Goal: Transaction & Acquisition: Purchase product/service

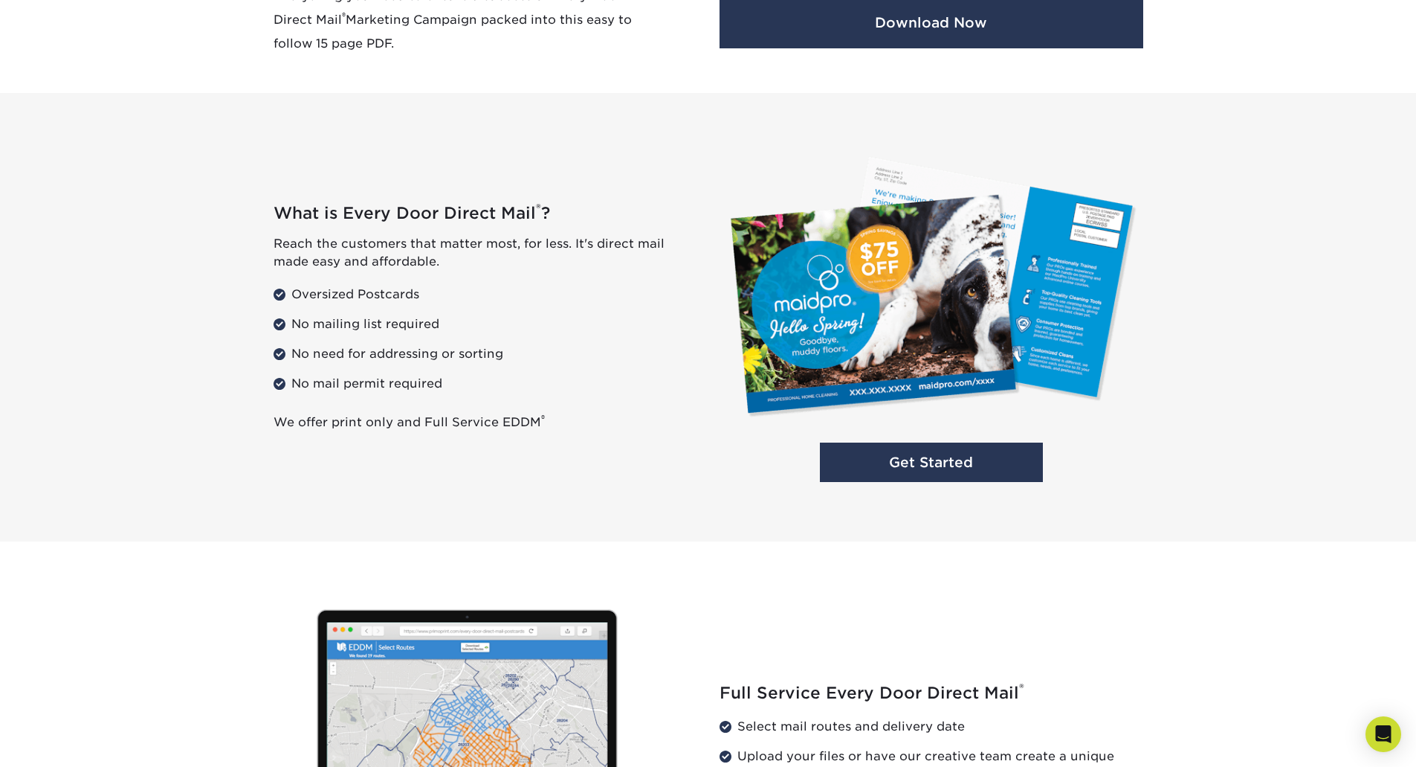
scroll to position [1008, 0]
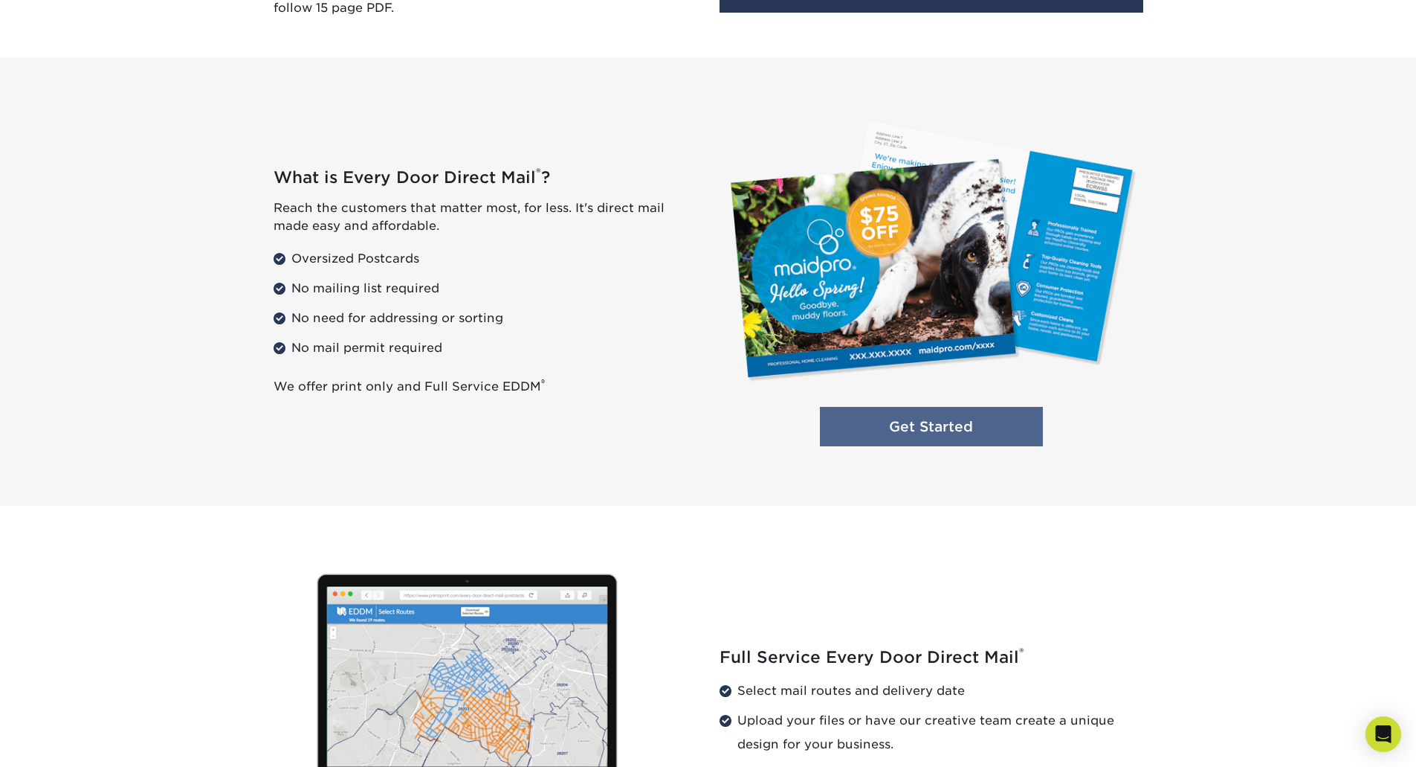
click at [877, 428] on link "Get Started" at bounding box center [931, 426] width 223 height 39
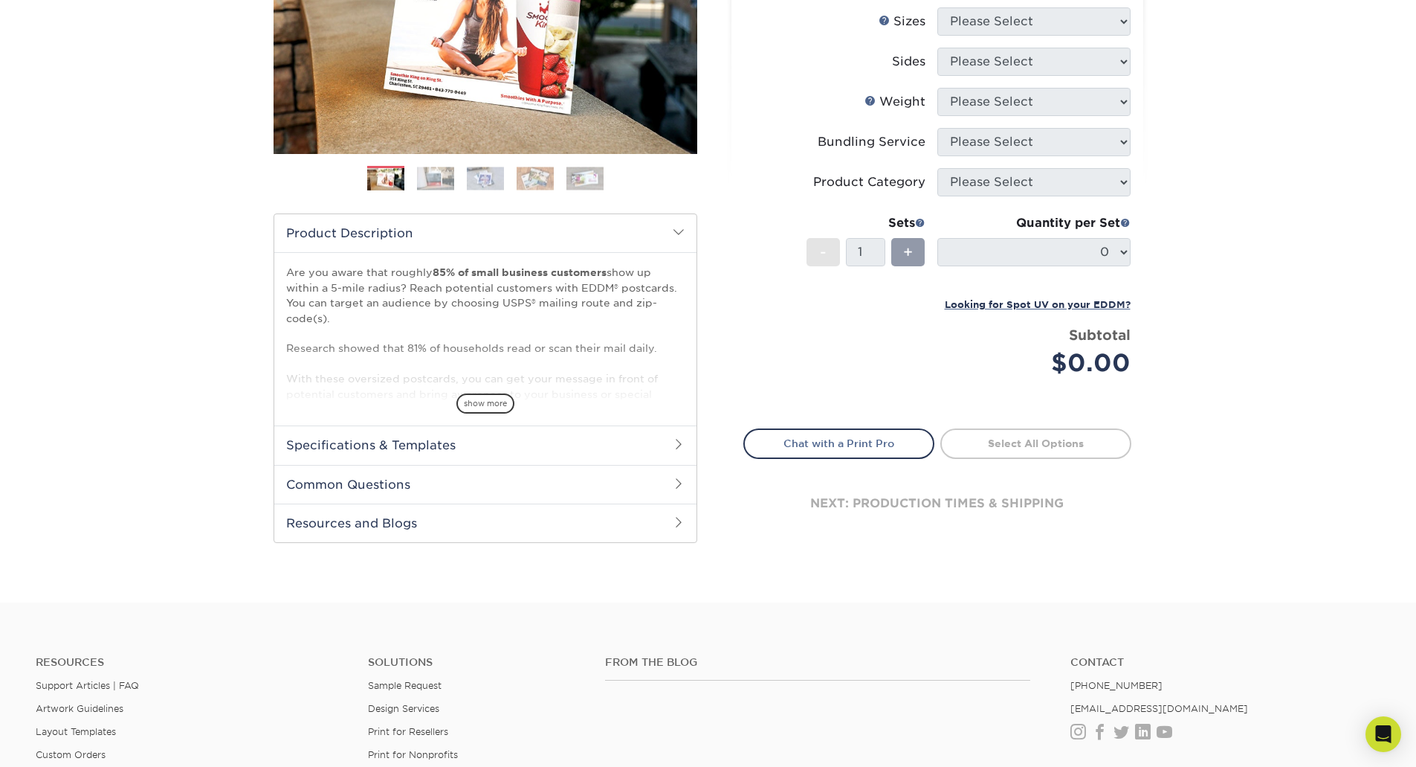
scroll to position [297, 0]
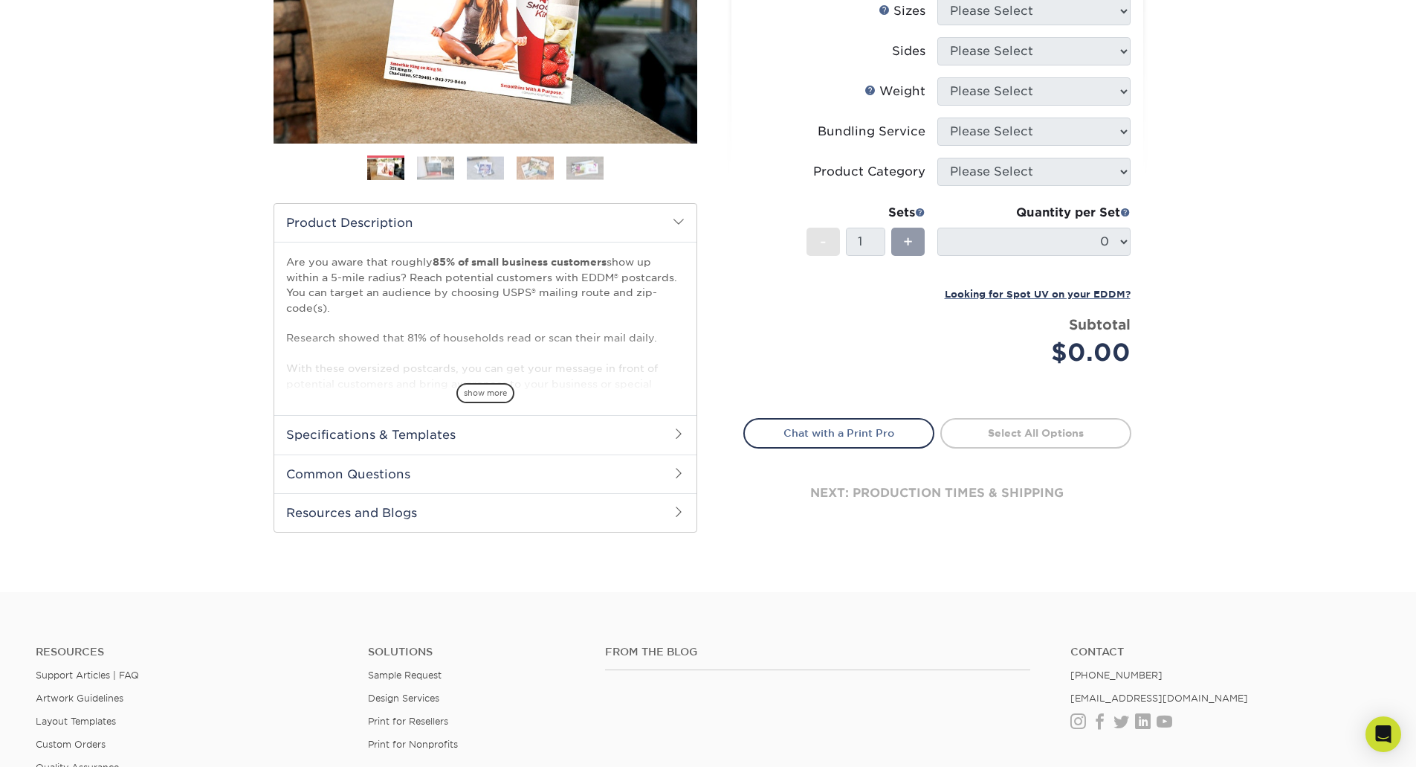
click at [681, 427] on h2 "Specifications & Templates" at bounding box center [485, 434] width 422 height 39
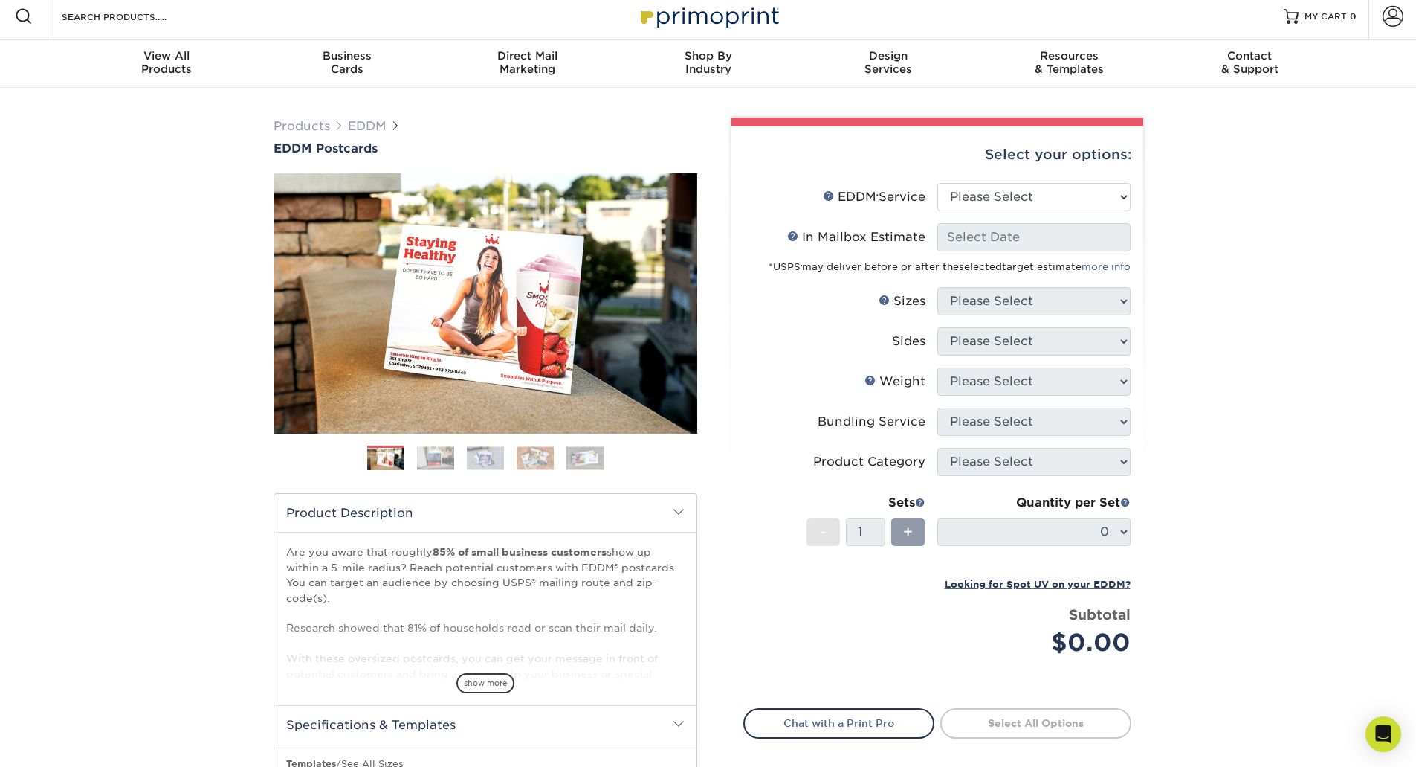
scroll to position [0, 0]
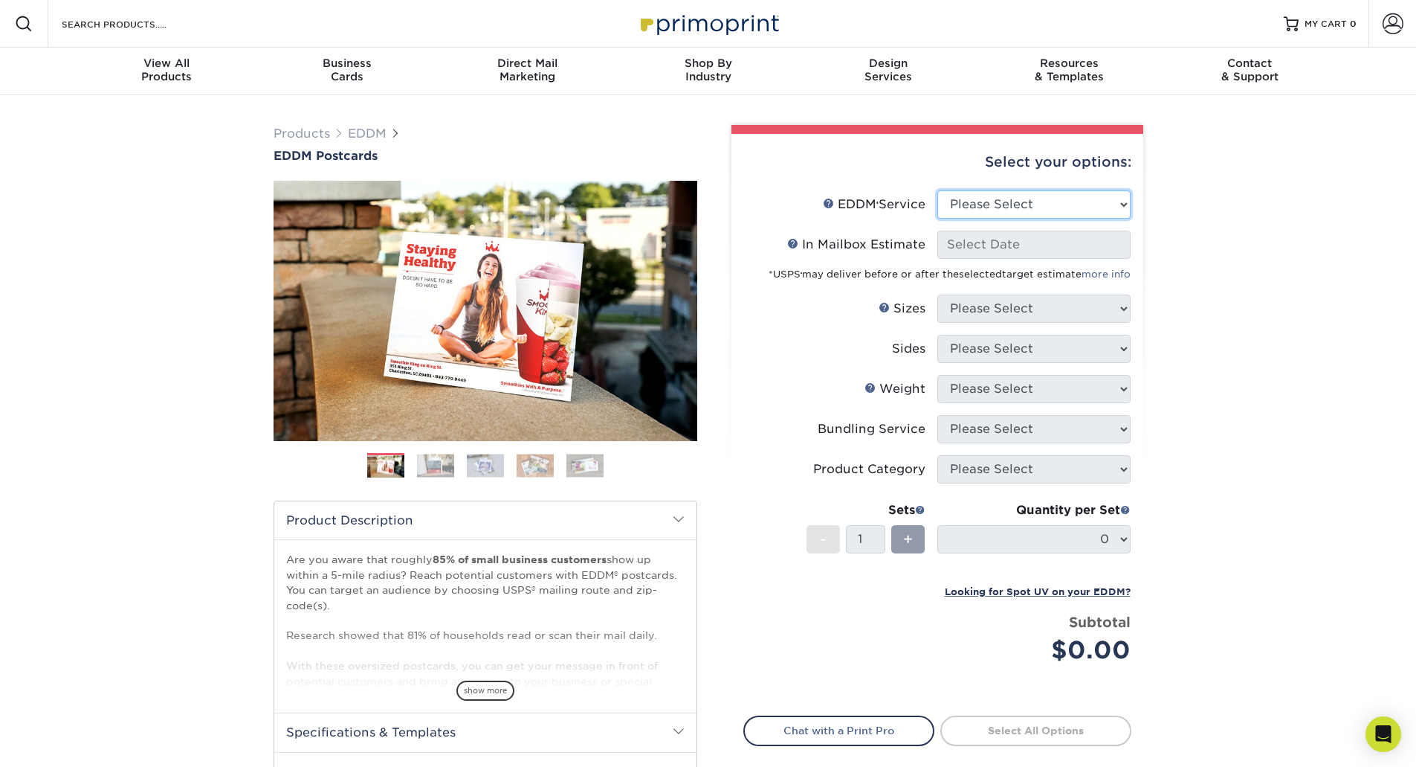
click at [950, 200] on select "Please Select Full Service Print Only" at bounding box center [1034, 204] width 193 height 28
select select "print_only"
click at [938, 190] on select "Please Select Full Service Print Only" at bounding box center [1034, 204] width 193 height 28
select select "-1"
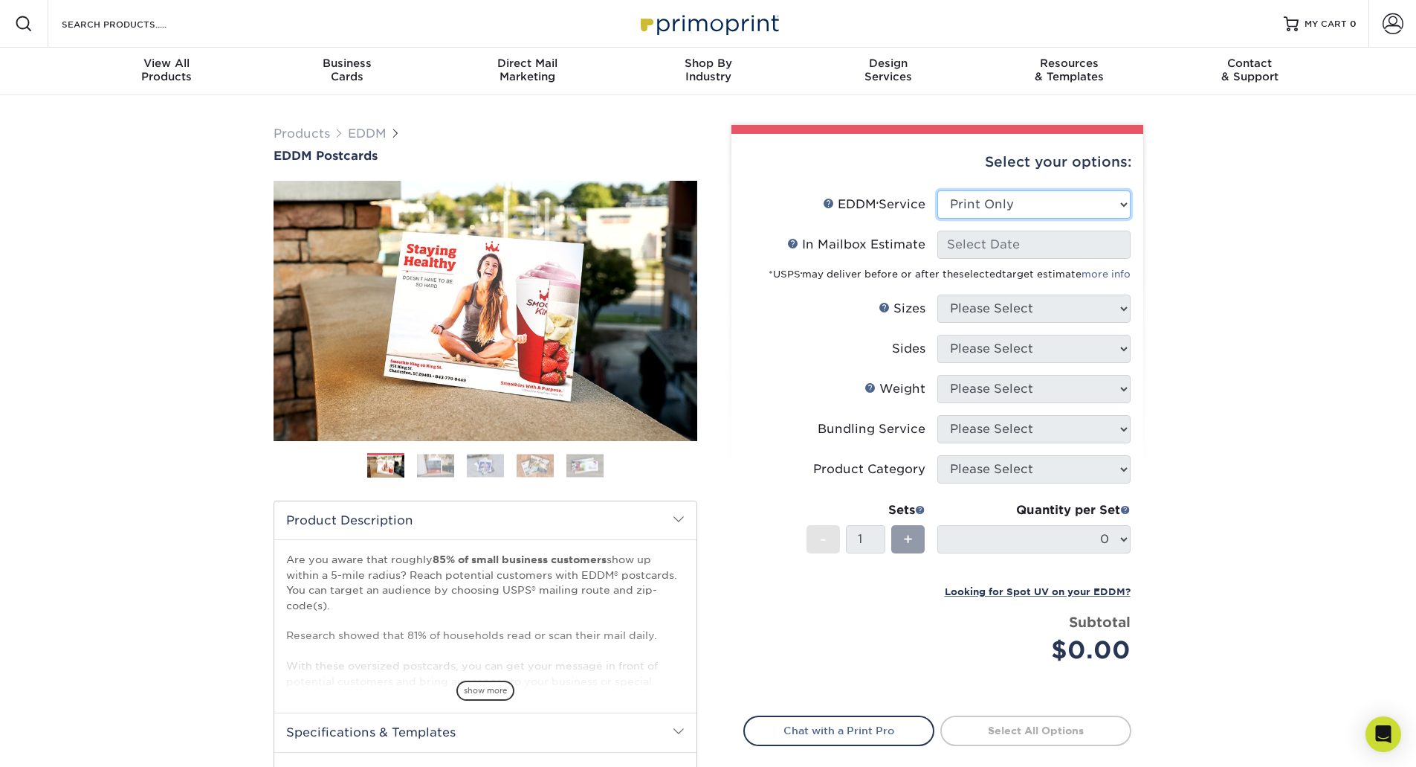
select select "-1"
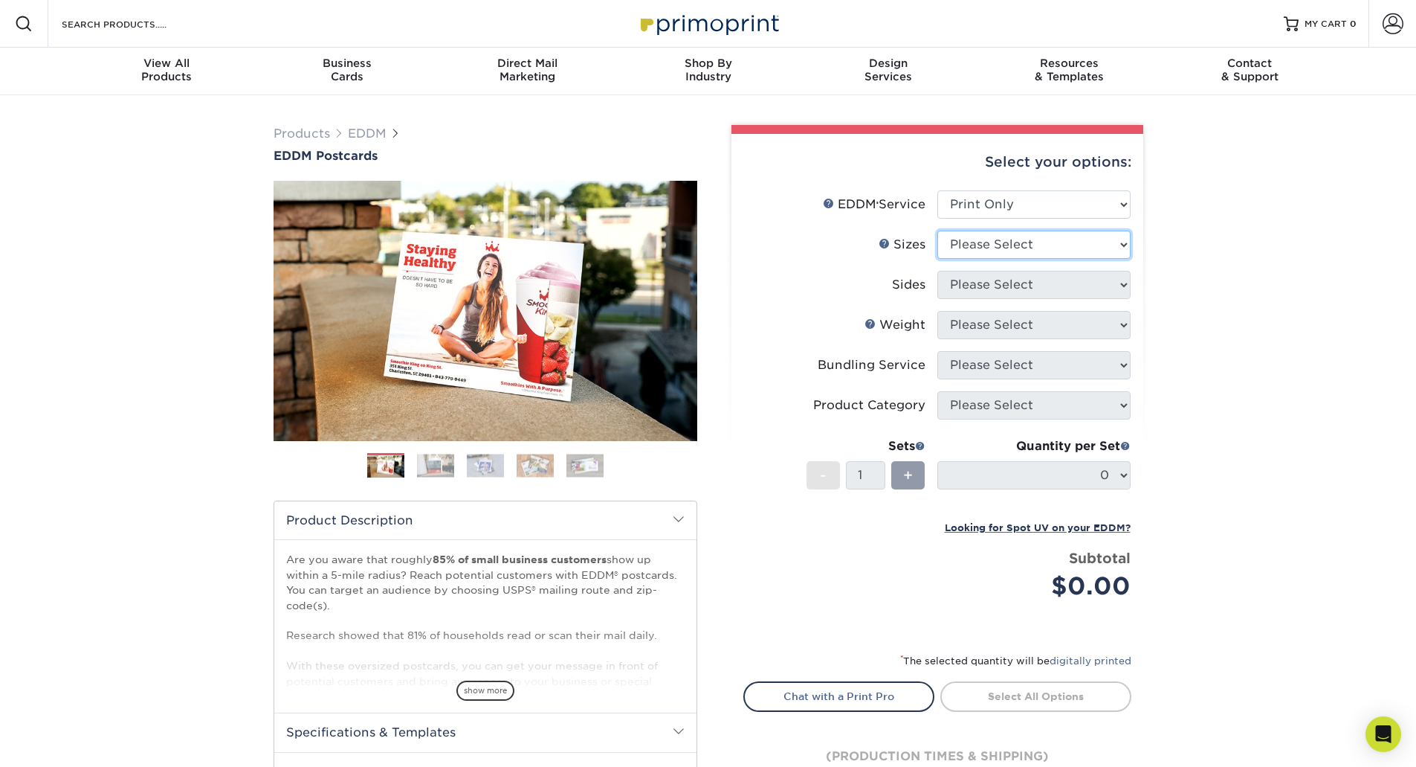
click at [1041, 239] on select "Please Select 4.5" x 12" 6" x 12" 6.5" x 8" 6.5" x 9" 6.5" x 12" 7" x 8.5" 8" x…" at bounding box center [1034, 244] width 193 height 28
select select "6.00x12.00"
click at [938, 230] on select "Please Select 4.5" x 12" 6" x 12" 6.5" x 8" 6.5" x 9" 6.5" x 12" 7" x 8.5" 8" x…" at bounding box center [1034, 244] width 193 height 28
click at [1116, 245] on select "Please Select 4.5" x 12" 6" x 12" 6.5" x 8" 6.5" x 9" 6.5" x 12" 7" x 8.5" 8" x…" at bounding box center [1034, 244] width 193 height 28
click at [938, 230] on select "Please Select 4.5" x 12" 6" x 12" 6.5" x 8" 6.5" x 9" 6.5" x 12" 7" x 8.5" 8" x…" at bounding box center [1034, 244] width 193 height 28
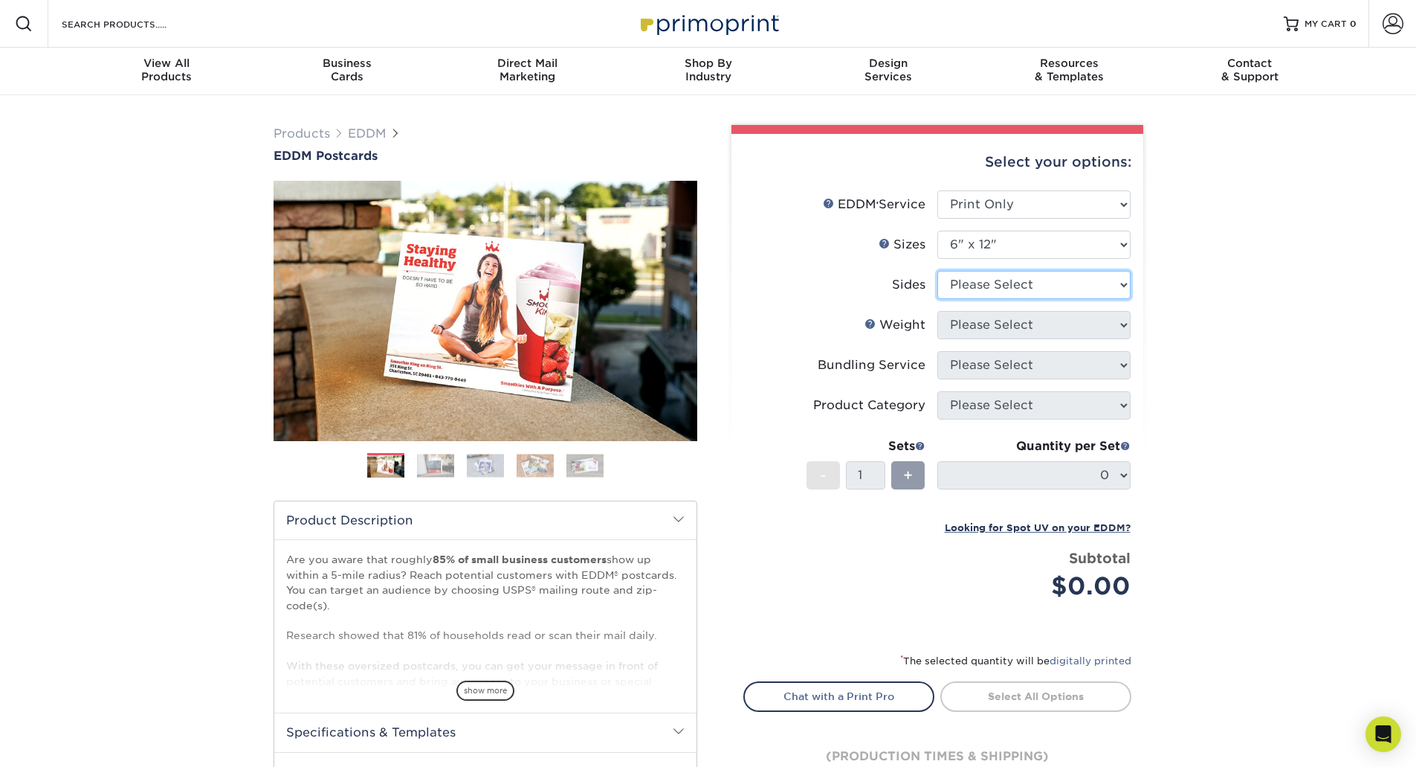
click at [1016, 288] on select "Please Select Print Both Sides Print Front Only" at bounding box center [1034, 285] width 193 height 28
select select "13abbda7-1d64-4f25-8bb2-c179b224825d"
click at [938, 271] on select "Please Select Print Both Sides Print Front Only" at bounding box center [1034, 285] width 193 height 28
click at [1011, 326] on select "Please Select 14PT 16PT" at bounding box center [1034, 325] width 193 height 28
select select "14PT"
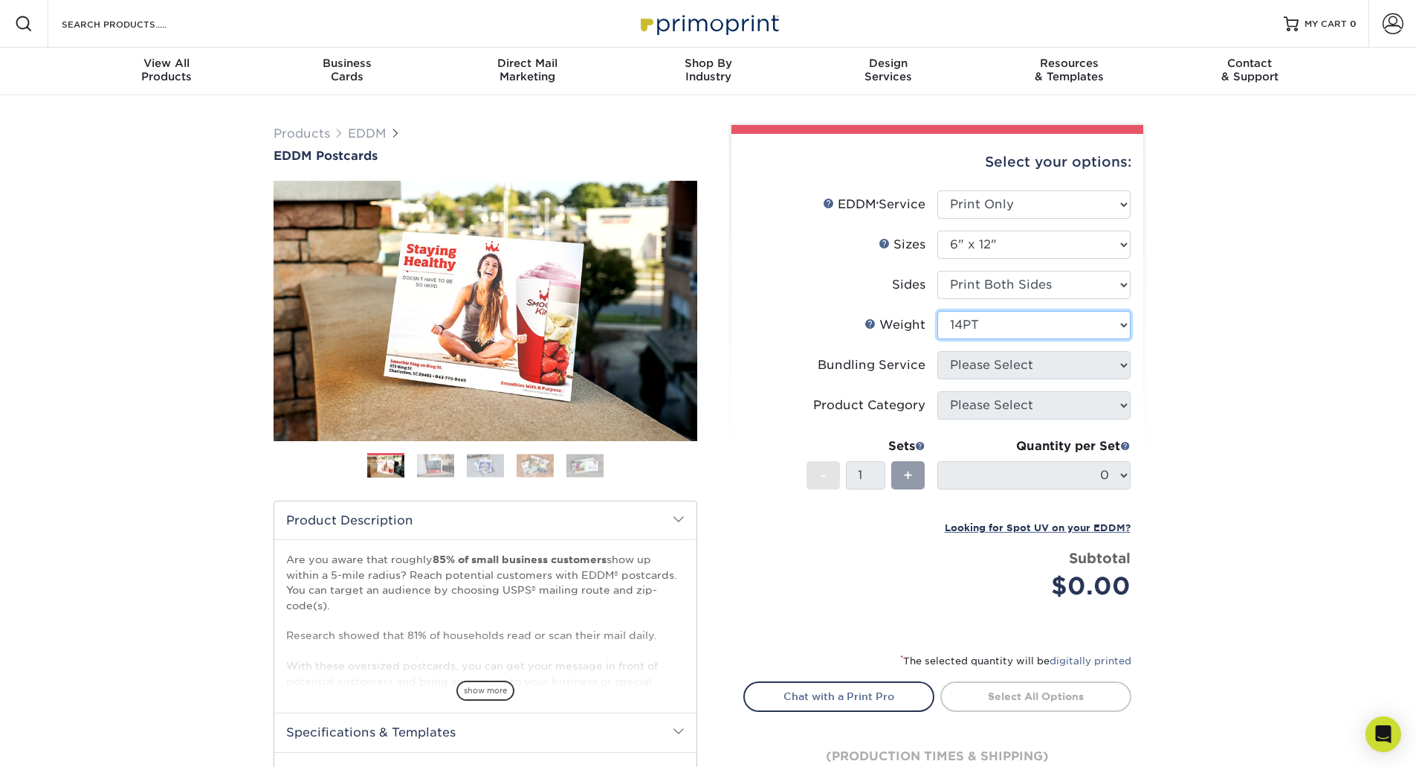
click at [938, 311] on select "Please Select 14PT 16PT" at bounding box center [1034, 325] width 193 height 28
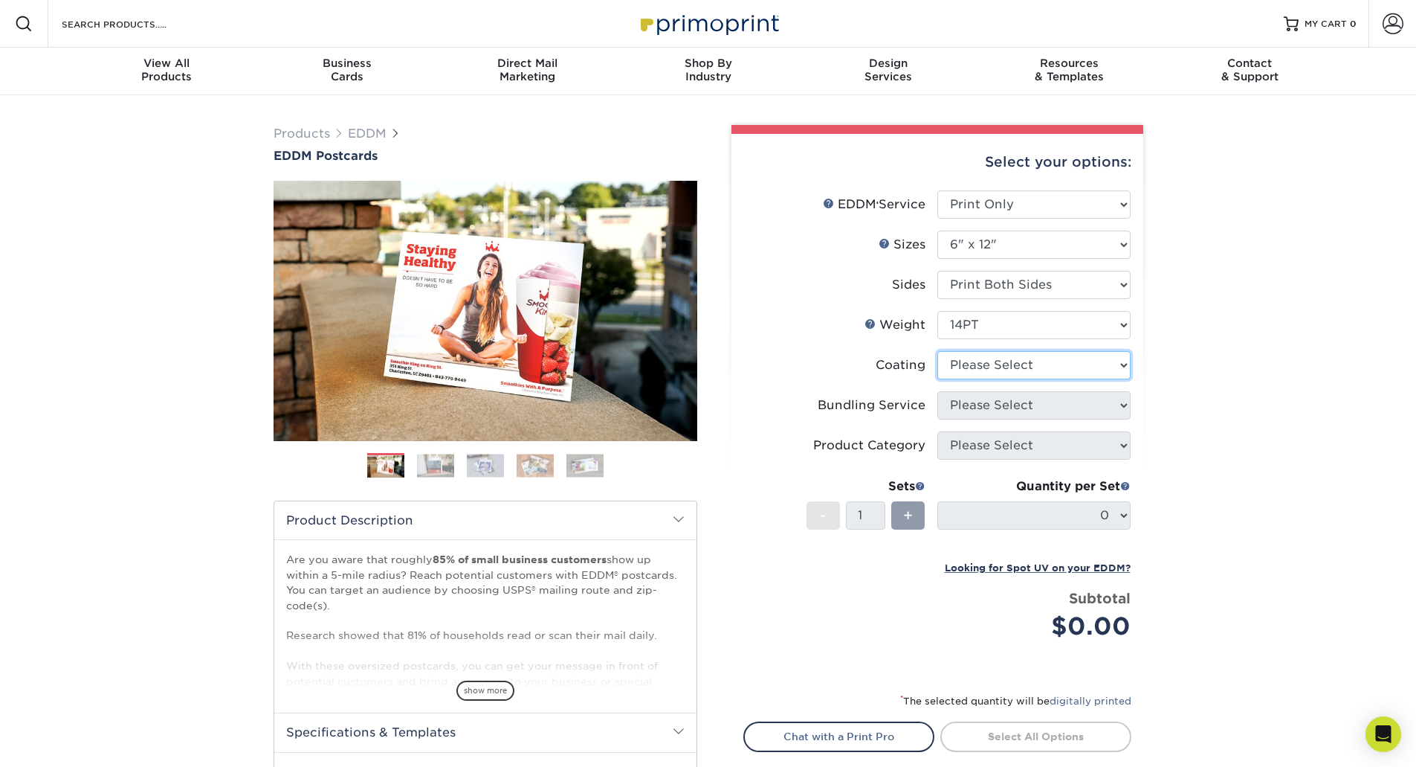
click at [975, 369] on select at bounding box center [1034, 365] width 193 height 28
select select "ae367451-b2b8-45df-a344-0f05b6a12993"
click at [938, 351] on select at bounding box center [1034, 365] width 193 height 28
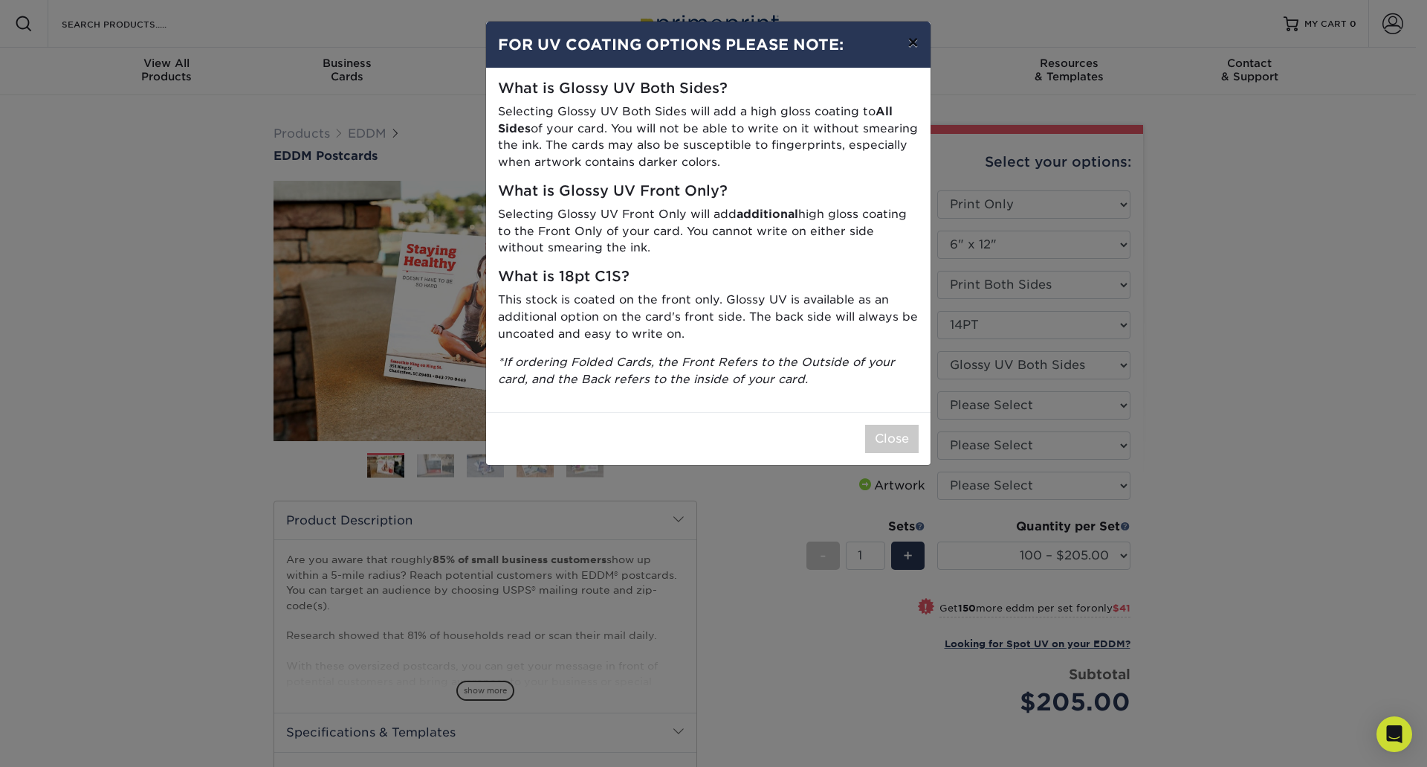
click at [905, 39] on button "×" at bounding box center [913, 43] width 34 height 42
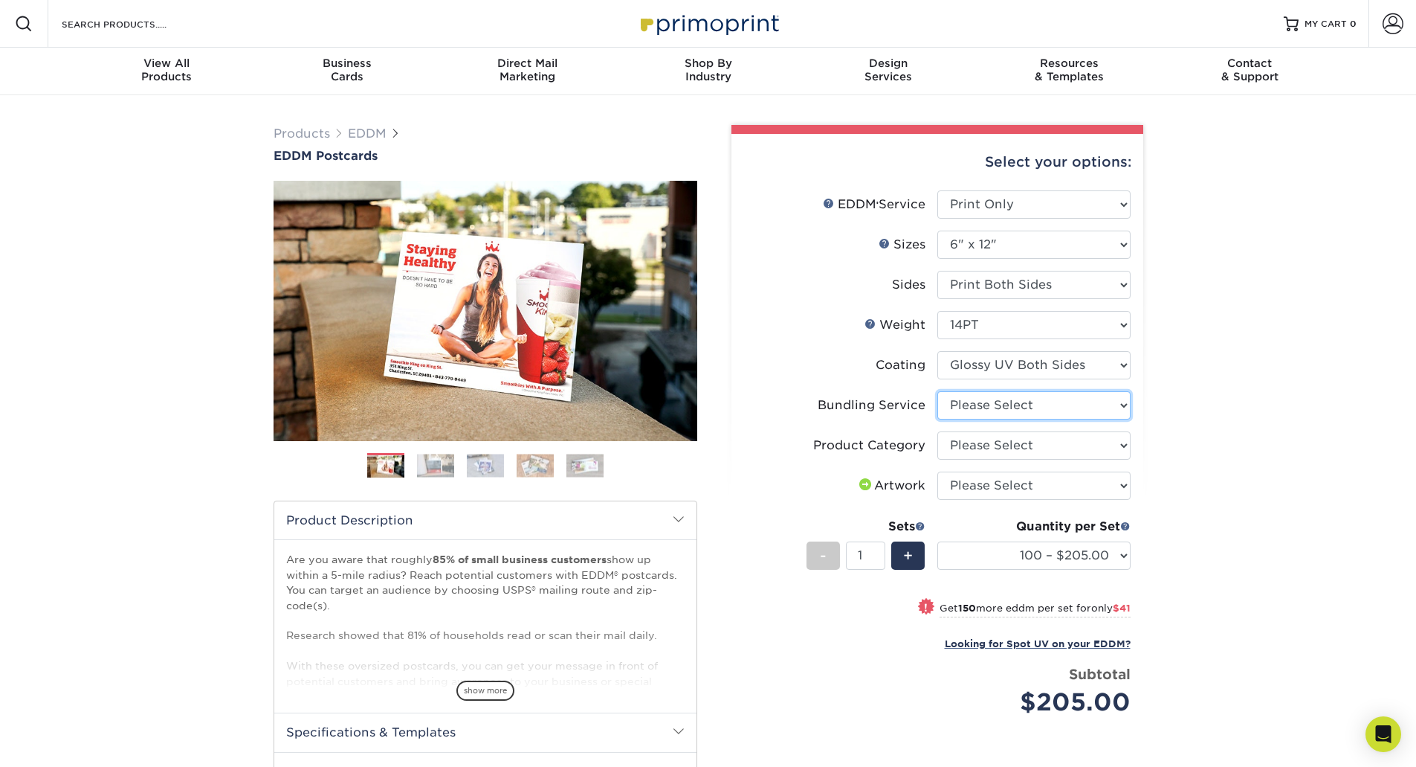
click at [1036, 401] on select "Please Select No Bundling Services Yes, Bundles of 50 (+2 Days) Yes, Bundles of…" at bounding box center [1034, 405] width 193 height 28
select select "58689abb-25c0-461c-a4c3-a80b627d6649"
click at [938, 391] on select "Please Select No Bundling Services Yes, Bundles of 50 (+2 Days) Yes, Bundles of…" at bounding box center [1034, 405] width 193 height 28
click at [1109, 554] on select "100 – $205.00 250 – $246.00 500 – $270.00 1000 – $303.00 2500 – $518.00 5000 – …" at bounding box center [1034, 555] width 193 height 28
select select "1000 – $303.00"
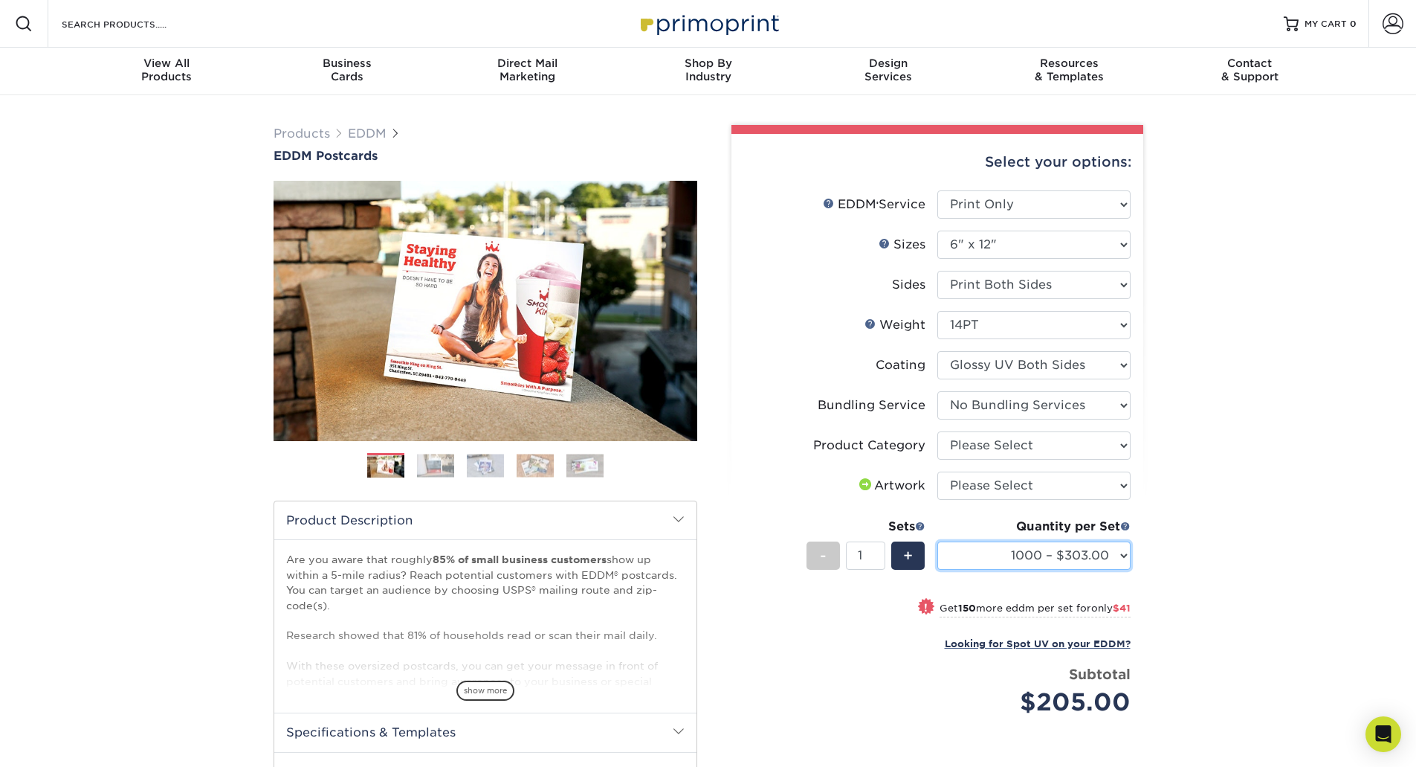
click at [938, 541] on select "100 – $205.00 250 – $246.00 500 – $270.00 1000 – $303.00 2500 – $518.00 5000 – …" at bounding box center [1034, 555] width 193 height 28
